Goal: Ask a question

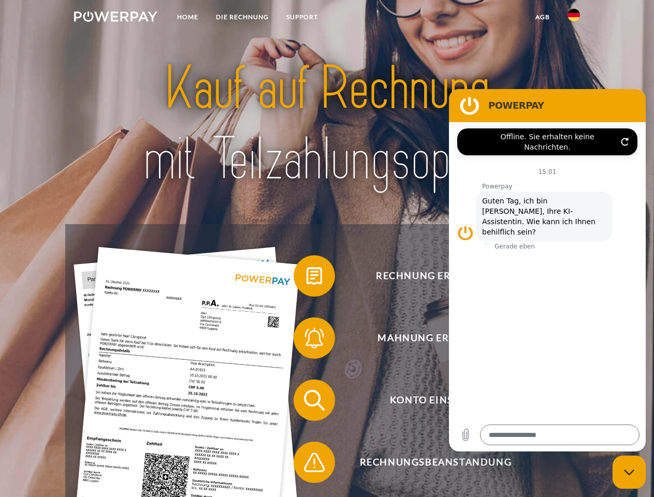
click at [116, 18] on img at bounding box center [115, 16] width 83 height 10
click at [574, 18] on img at bounding box center [574, 15] width 12 height 12
click at [543, 17] on link "agb" at bounding box center [543, 17] width 32 height 19
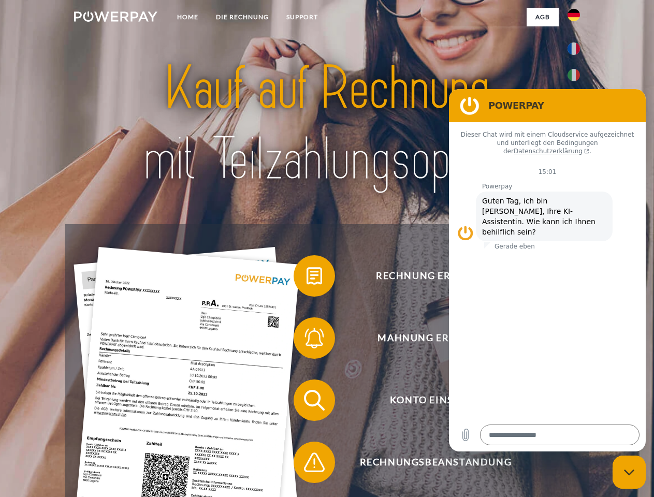
click at [307, 278] on span at bounding box center [299, 276] width 52 height 52
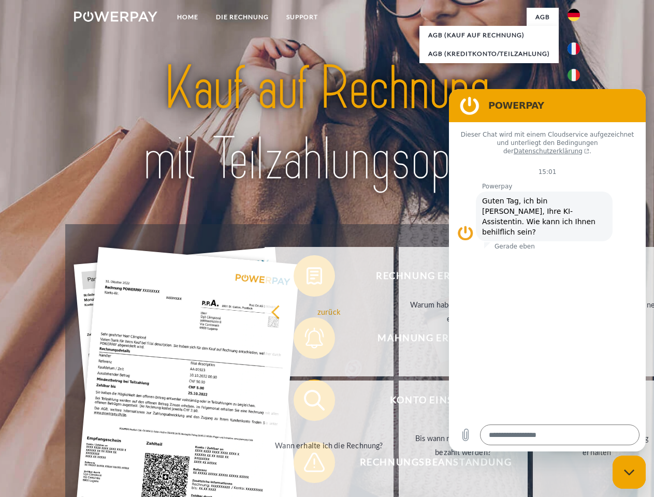
click at [307, 340] on div "Rechnung erhalten? Mahnung erhalten? Konto einsehen" at bounding box center [326, 431] width 523 height 415
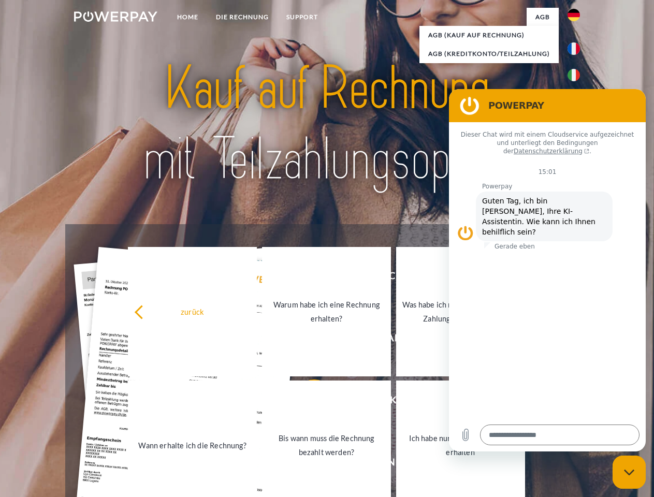
click at [307, 403] on link "Bis wann muss die Rechnung bezahlt werden?" at bounding box center [326, 446] width 129 height 130
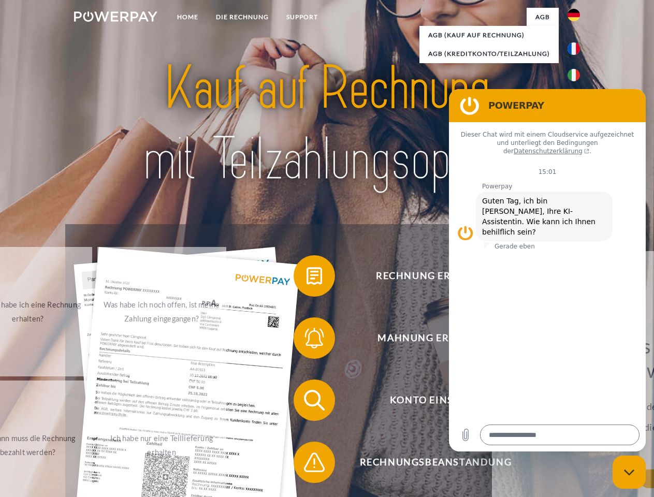
click at [307, 465] on span at bounding box center [299, 463] width 52 height 52
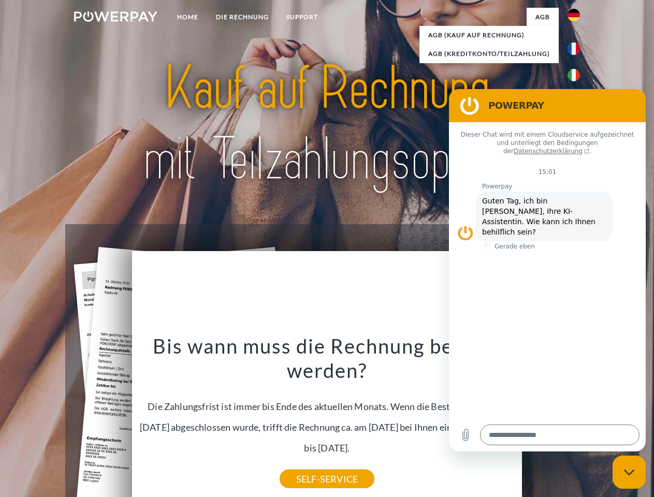
click at [630, 473] on icon "Messaging-Fenster schließen" at bounding box center [629, 472] width 11 height 7
type textarea "*"
